Goal: Task Accomplishment & Management: Manage account settings

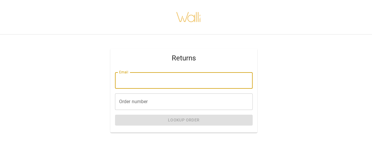
click at [132, 81] on input "Email" at bounding box center [184, 80] width 138 height 16
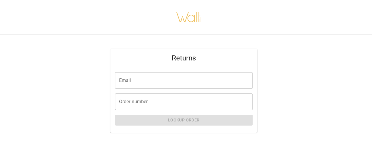
click at [88, 100] on div "Returns Email Email Order number Order number Lookup Order" at bounding box center [183, 90] width 377 height 121
click at [136, 84] on input "Email" at bounding box center [184, 80] width 138 height 16
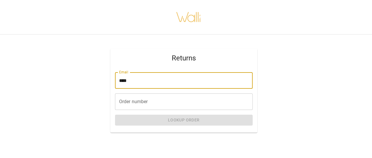
type input "**********"
click at [133, 103] on input "Order number" at bounding box center [184, 101] width 138 height 16
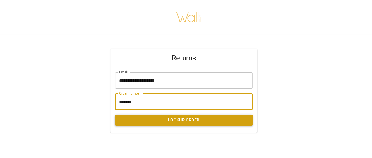
type input "*******"
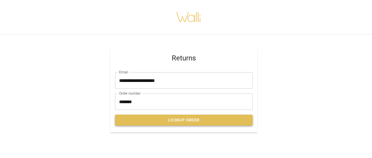
click at [184, 120] on button "Lookup Order" at bounding box center [184, 119] width 138 height 11
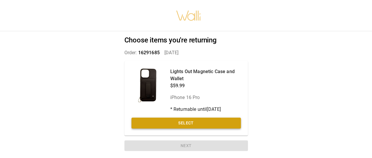
click at [184, 126] on button "Select" at bounding box center [185, 122] width 109 height 11
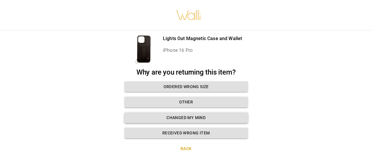
click at [186, 119] on button "Changed my mind" at bounding box center [186, 117] width 124 height 11
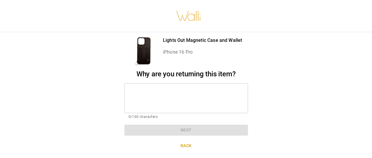
click at [152, 91] on textarea at bounding box center [186, 98] width 115 height 20
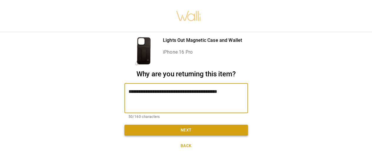
type textarea "**********"
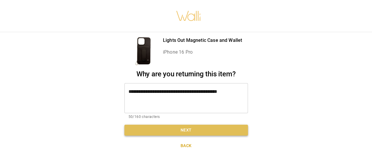
click at [184, 131] on button "Next" at bounding box center [186, 129] width 124 height 11
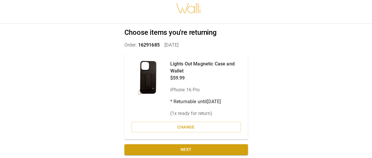
scroll to position [11, 0]
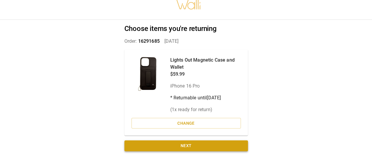
click at [187, 146] on button "Next" at bounding box center [186, 145] width 124 height 11
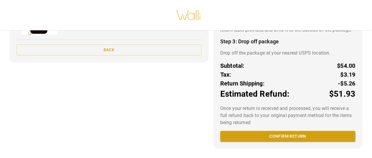
scroll to position [103, 0]
click at [291, 137] on button "Confirm return" at bounding box center [287, 136] width 135 height 11
